Goal: Information Seeking & Learning: Learn about a topic

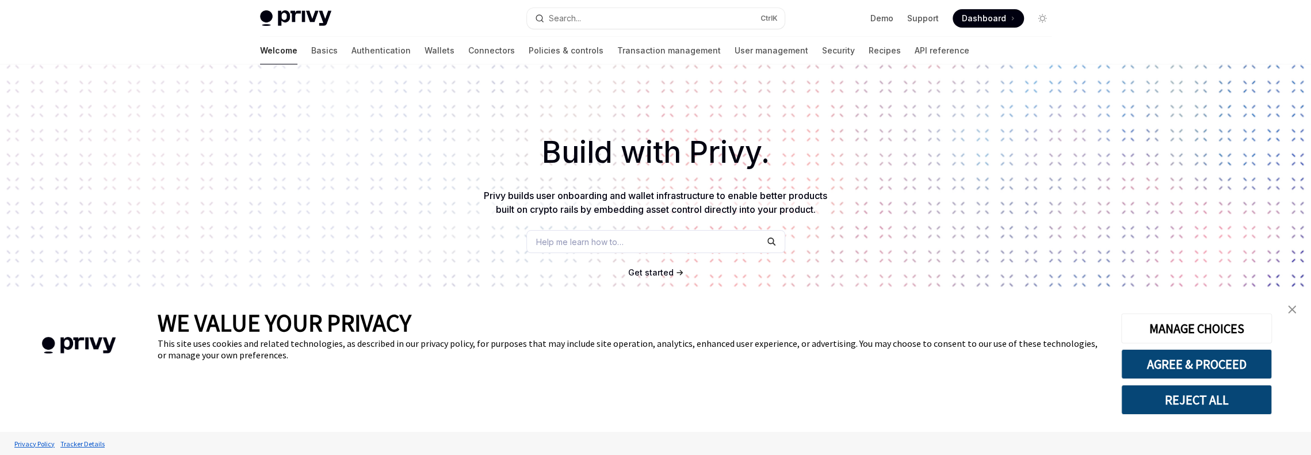
scroll to position [173, 0]
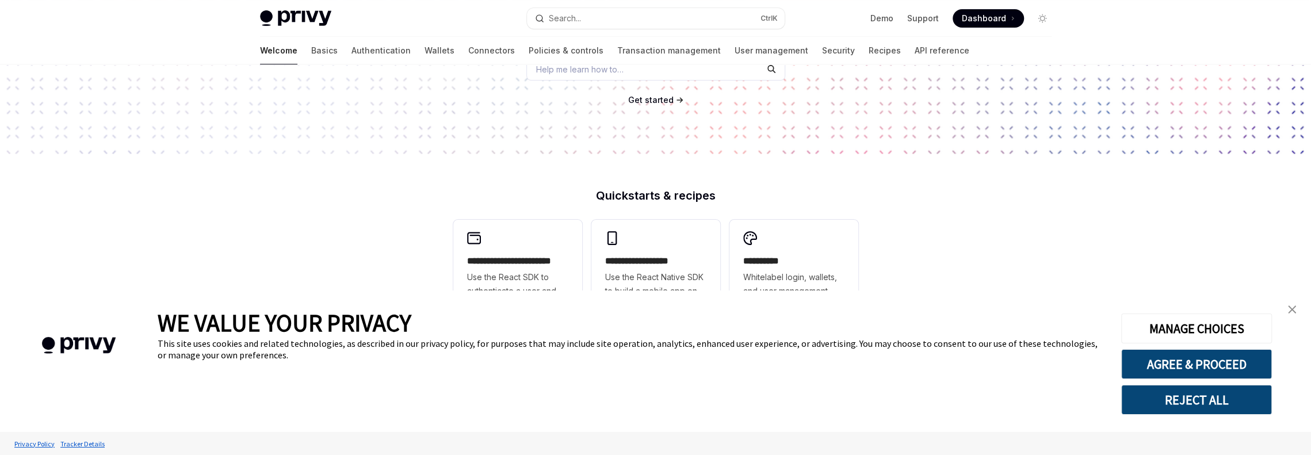
click at [1291, 309] on img "close banner" at bounding box center [1292, 309] width 8 height 8
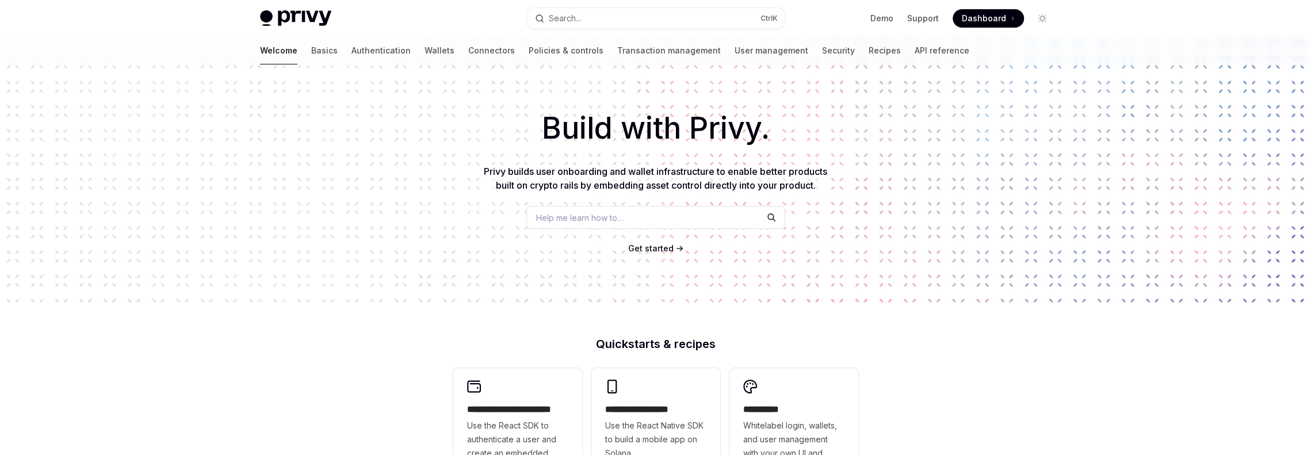
scroll to position [0, 0]
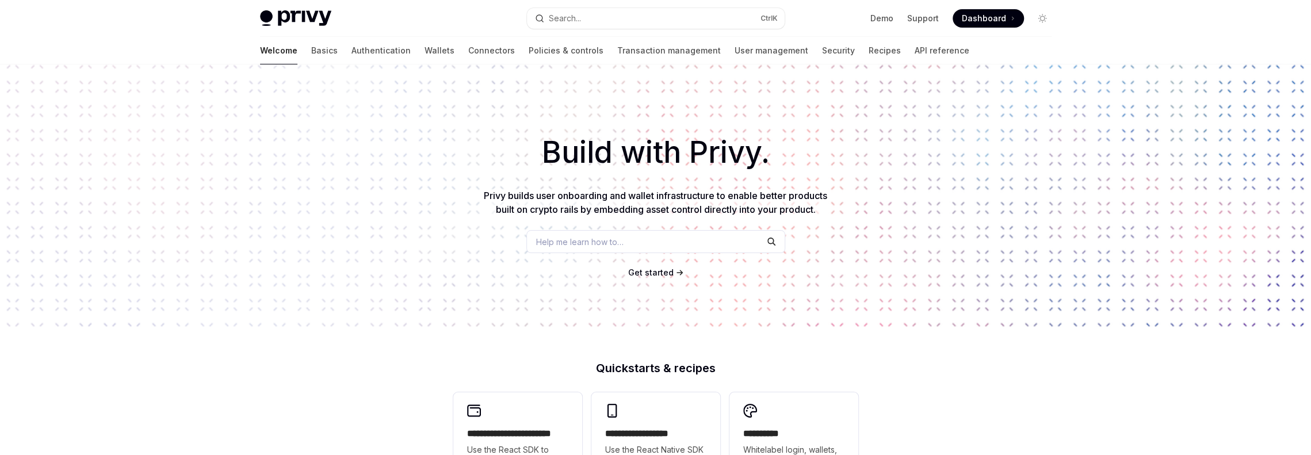
click at [857, 64] on div "Build with Privy. Privy builds user onboarding and wallet infrastructure to ena…" at bounding box center [655, 195] width 1311 height 262
click at [915, 59] on link "API reference" at bounding box center [942, 51] width 55 height 28
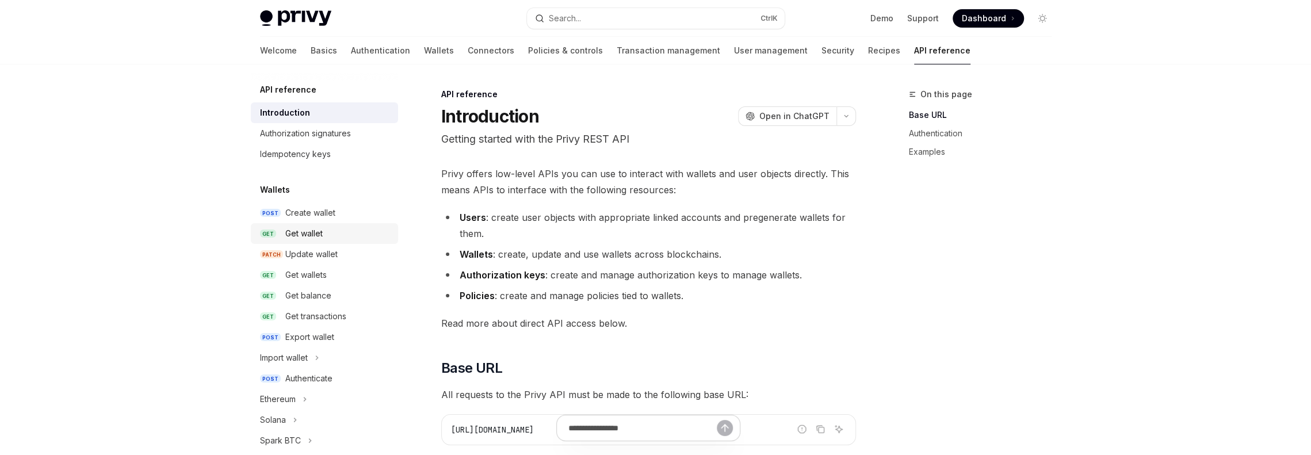
click at [324, 238] on div "Get wallet" at bounding box center [338, 234] width 106 height 14
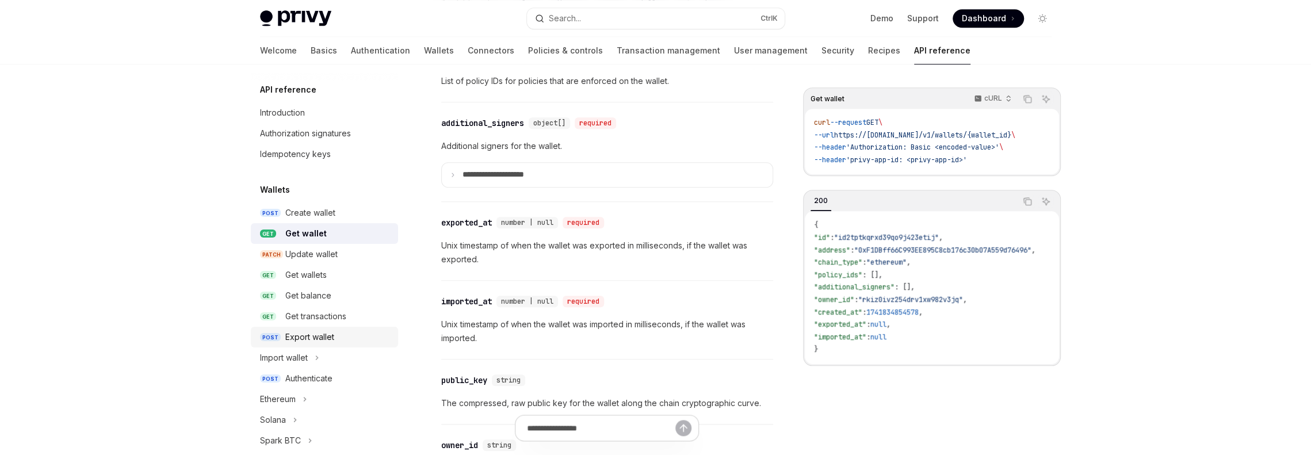
scroll to position [762, 0]
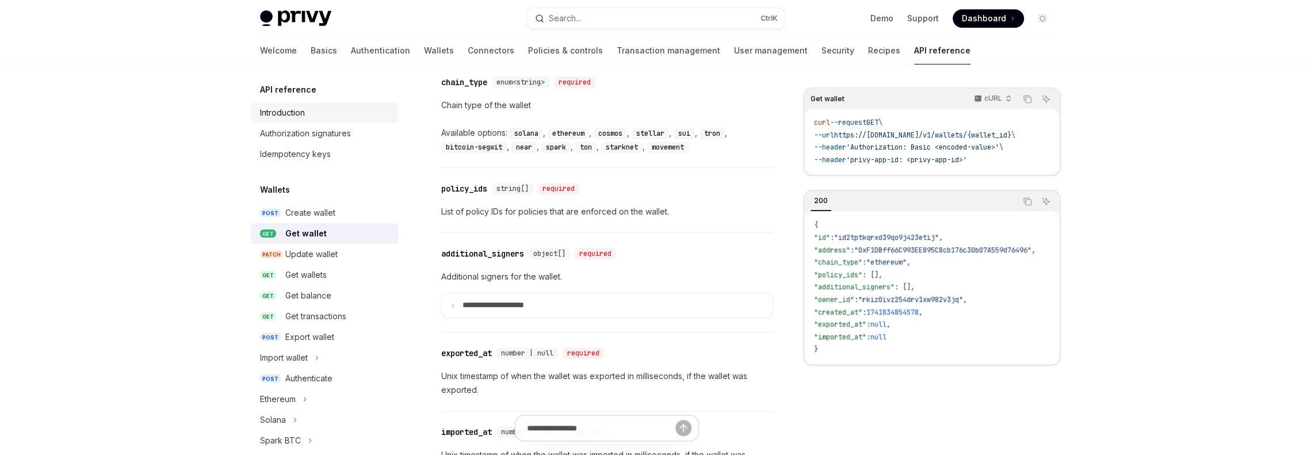
click at [293, 119] on div "Introduction" at bounding box center [282, 113] width 45 height 14
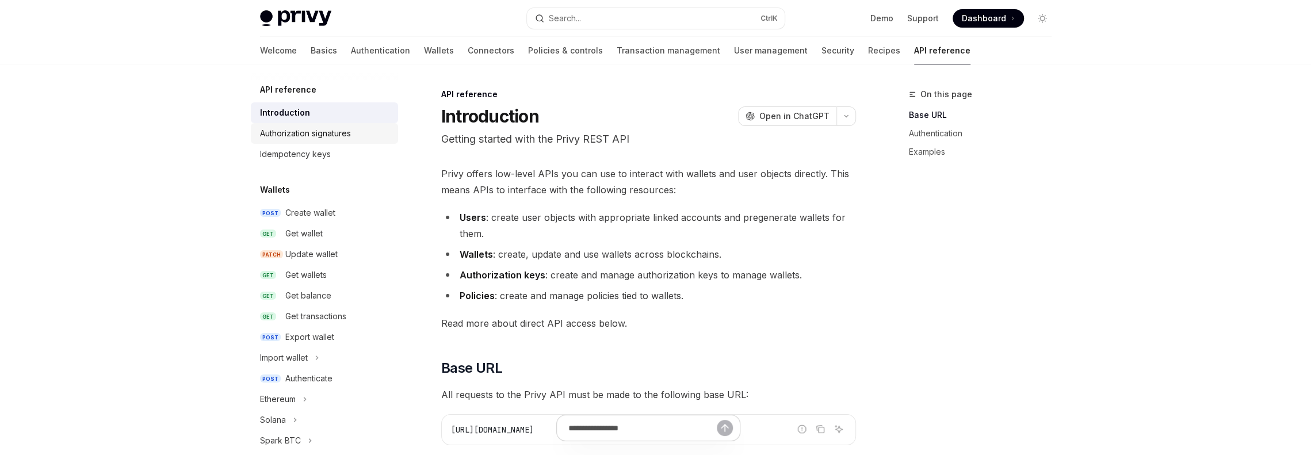
click at [301, 136] on div "Authorization signatures" at bounding box center [305, 134] width 91 height 14
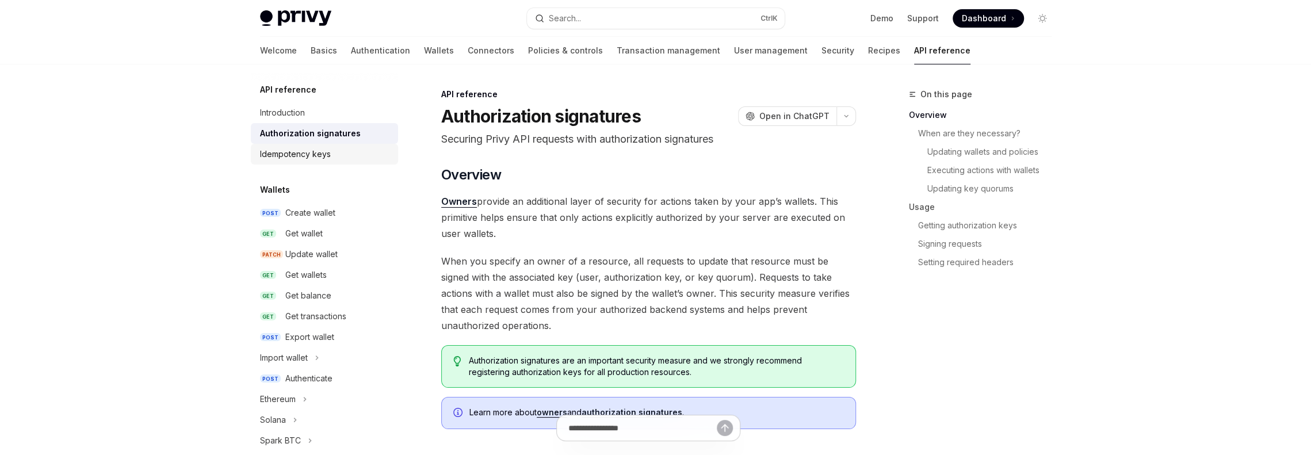
click at [301, 146] on link "Idempotency keys" at bounding box center [324, 154] width 147 height 21
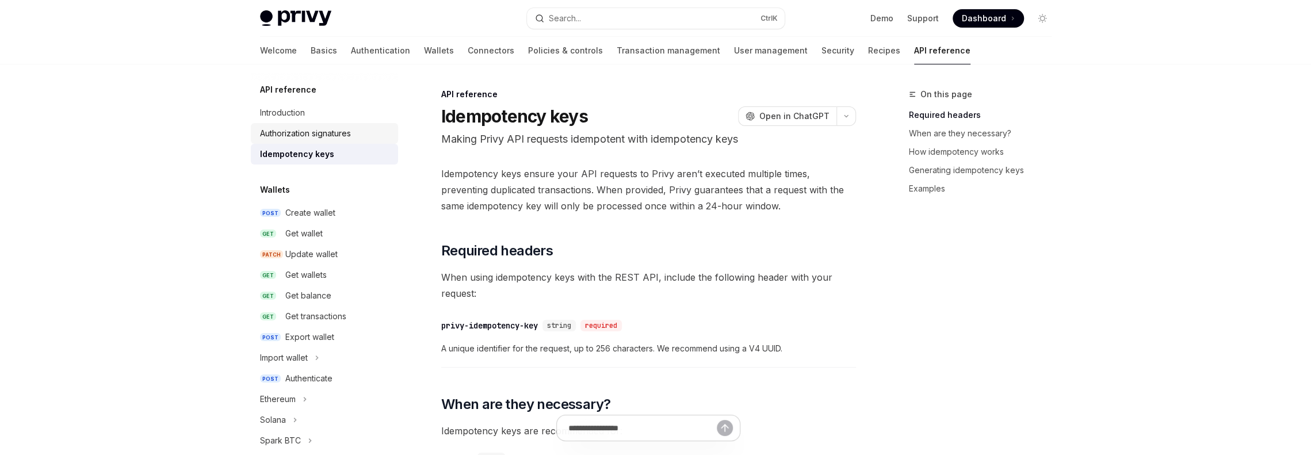
click at [301, 141] on link "Authorization signatures" at bounding box center [324, 133] width 147 height 21
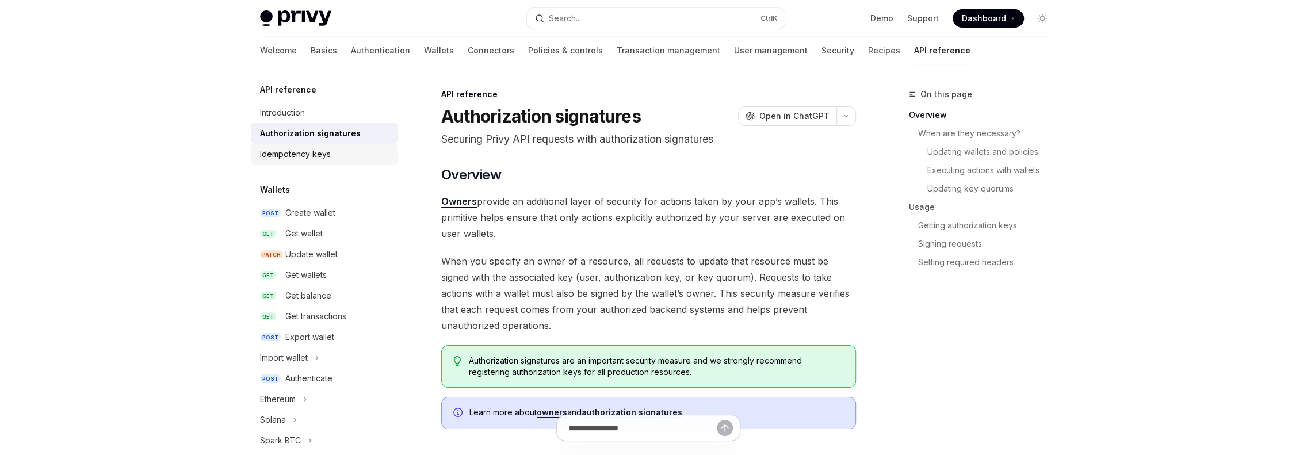
click at [307, 161] on link "Idempotency keys" at bounding box center [324, 154] width 147 height 21
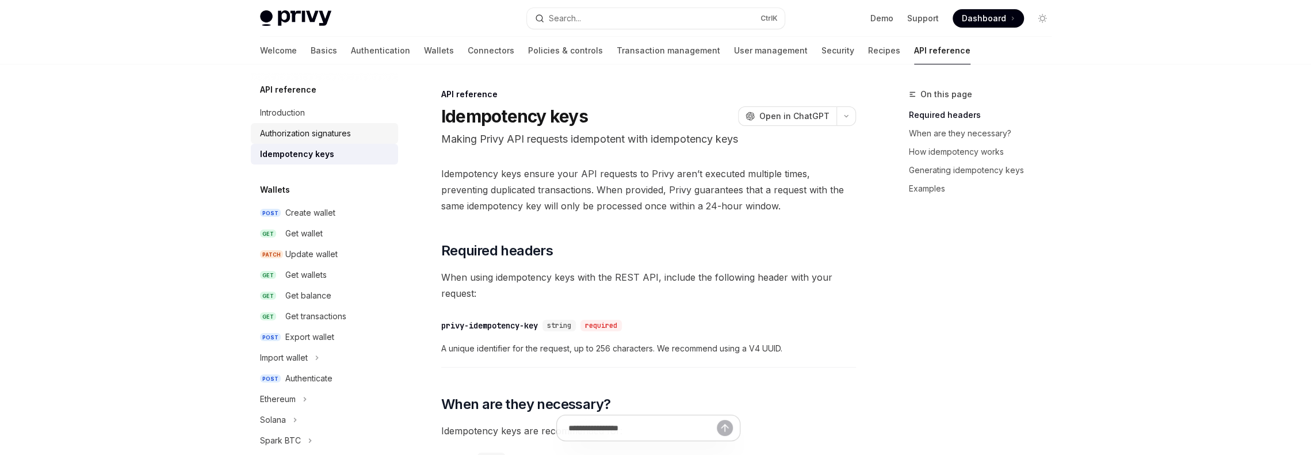
click at [343, 135] on div "Authorization signatures" at bounding box center [305, 134] width 91 height 14
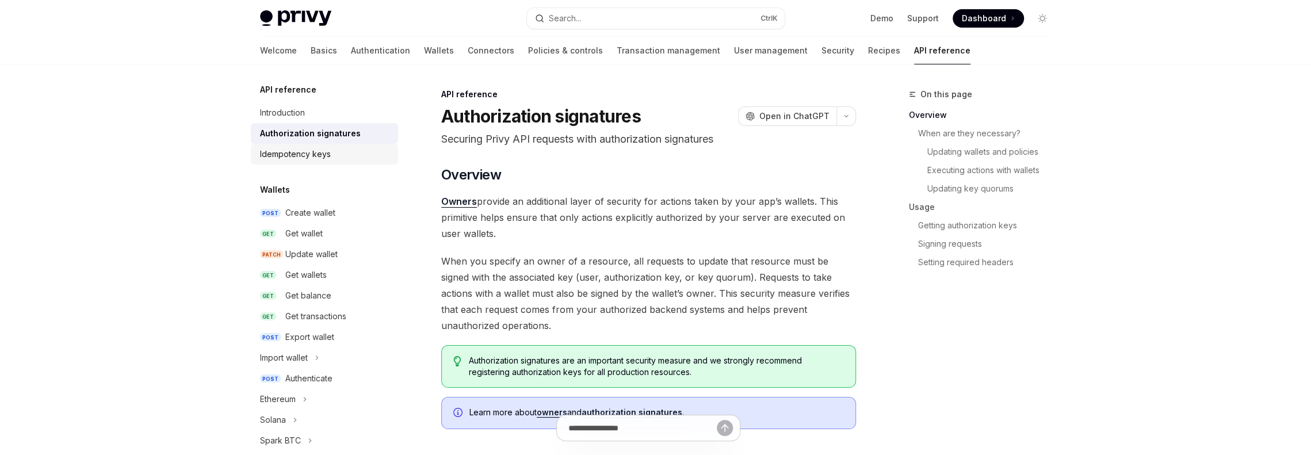
click at [343, 156] on div "Idempotency keys" at bounding box center [325, 154] width 131 height 14
type textarea "*"
